Goal: Task Accomplishment & Management: Manage account settings

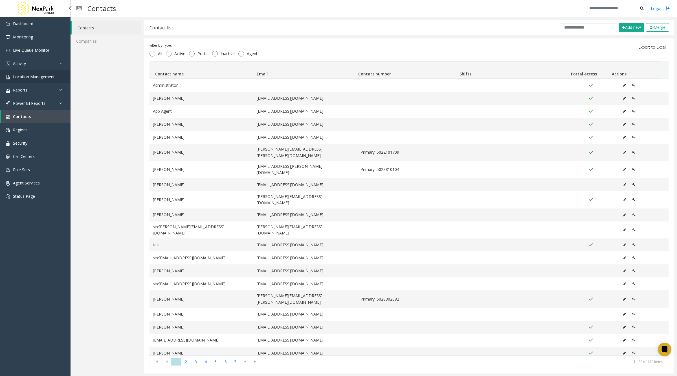
click at [38, 75] on span "Location Management" at bounding box center [34, 76] width 42 height 5
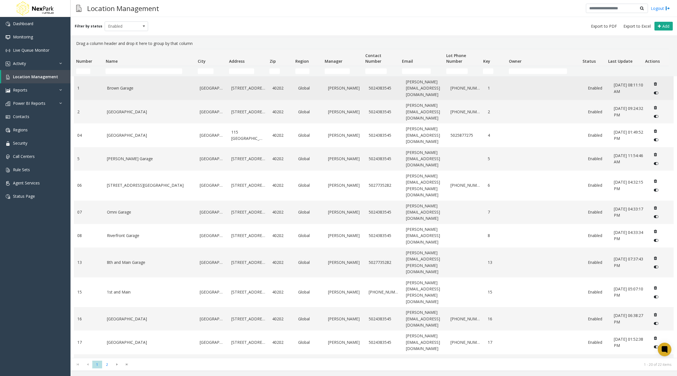
click at [124, 85] on link "Brown Garage" at bounding box center [150, 88] width 86 height 6
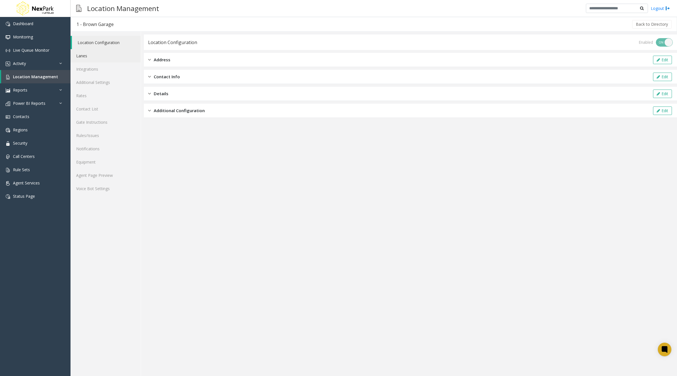
click at [88, 55] on link "Lanes" at bounding box center [106, 55] width 70 height 13
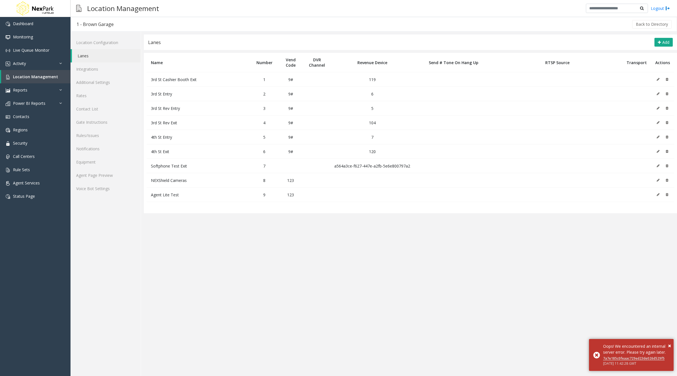
click at [656, 79] on td at bounding box center [662, 79] width 23 height 14
click at [658, 78] on icon at bounding box center [658, 79] width 3 height 3
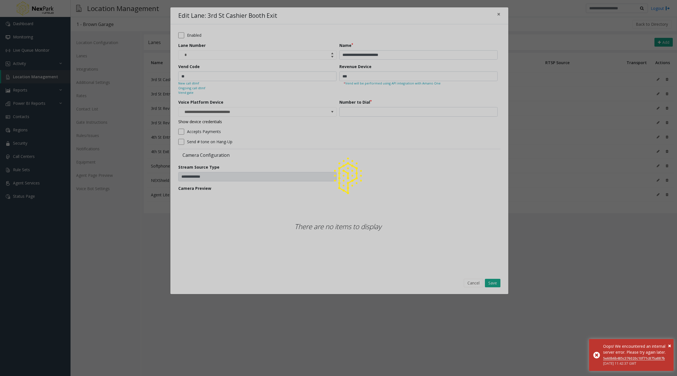
type input "**********"
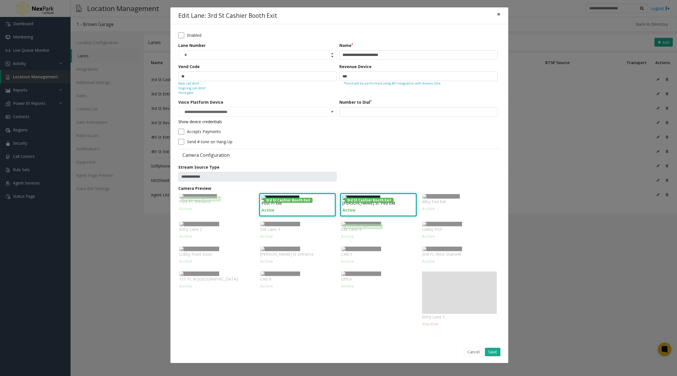
click at [497, 16] on span "×" at bounding box center [498, 14] width 3 height 8
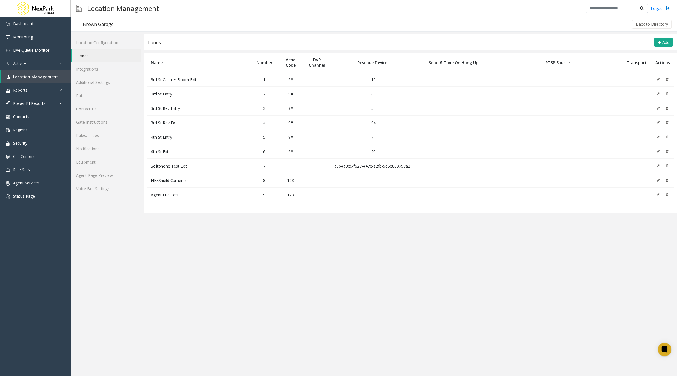
click at [661, 78] on button at bounding box center [660, 79] width 6 height 8
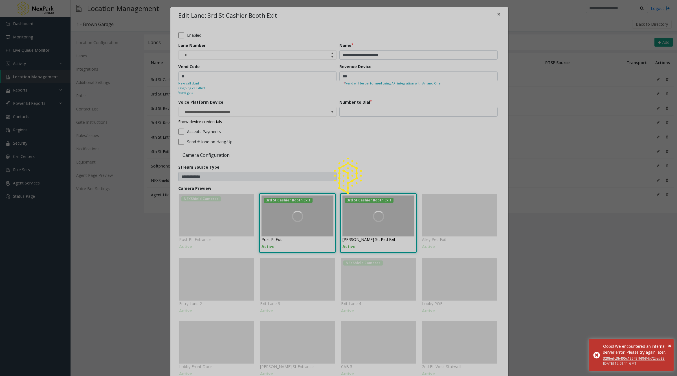
type input "**********"
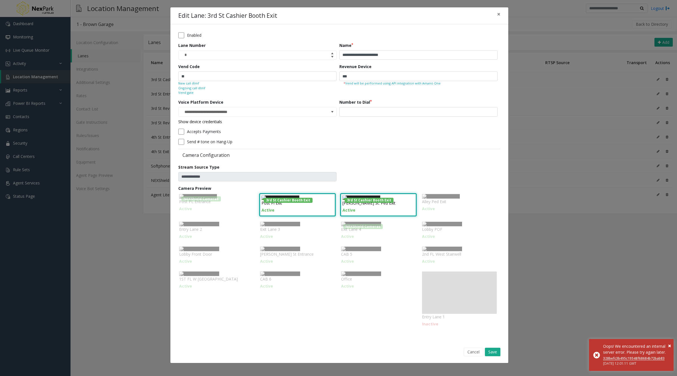
scroll to position [45, 0]
click at [321, 196] on button at bounding box center [326, 201] width 11 height 11
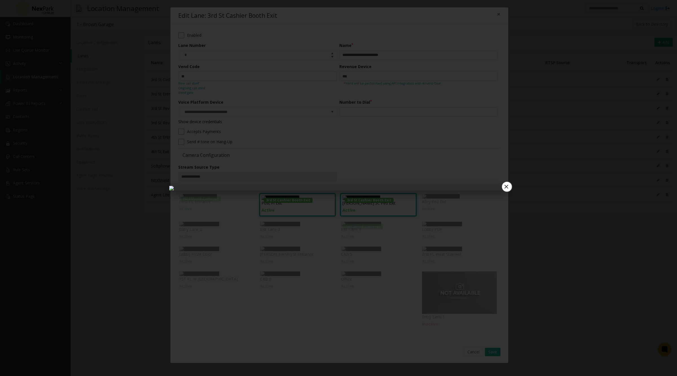
click at [506, 181] on button "×" at bounding box center [506, 186] width 11 height 11
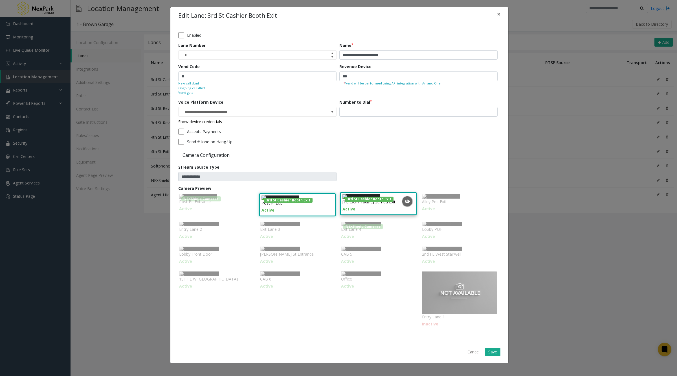
click at [376, 194] on img at bounding box center [362, 196] width 38 height 5
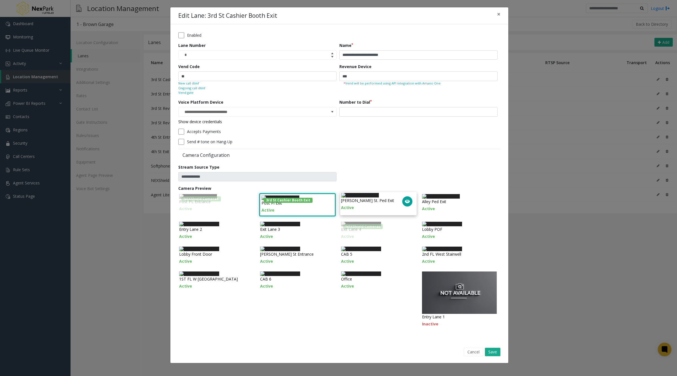
click at [405, 198] on icon at bounding box center [408, 201] width 6 height 6
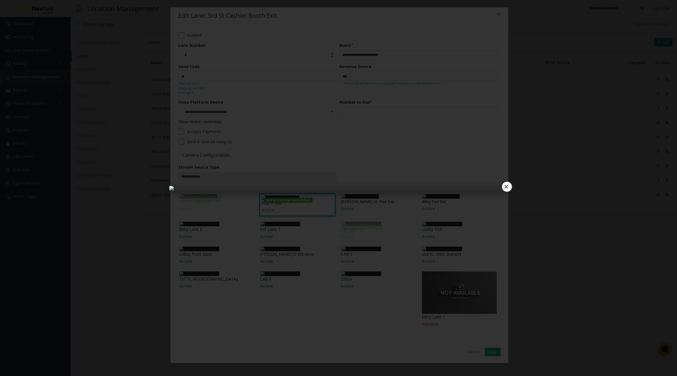
click at [507, 181] on button "×" at bounding box center [506, 186] width 11 height 11
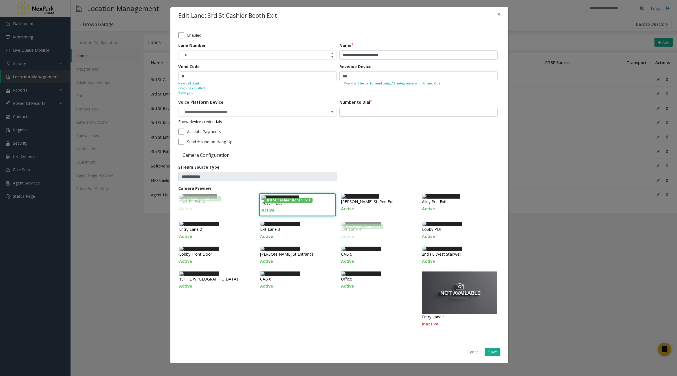
scroll to position [27, 0]
click at [378, 196] on img at bounding box center [360, 195] width 38 height 5
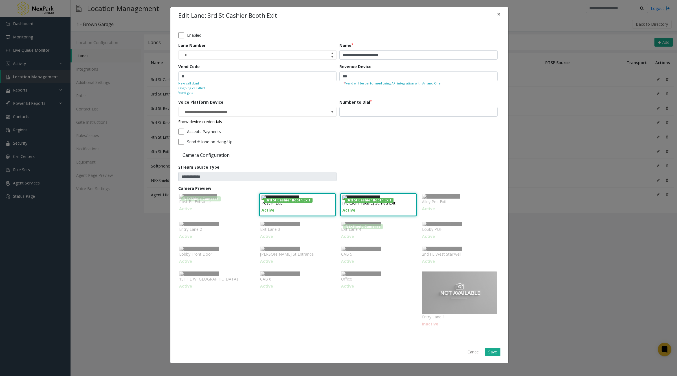
scroll to position [0, 0]
click at [497, 15] on span "×" at bounding box center [498, 14] width 3 height 8
